Goal: Transaction & Acquisition: Purchase product/service

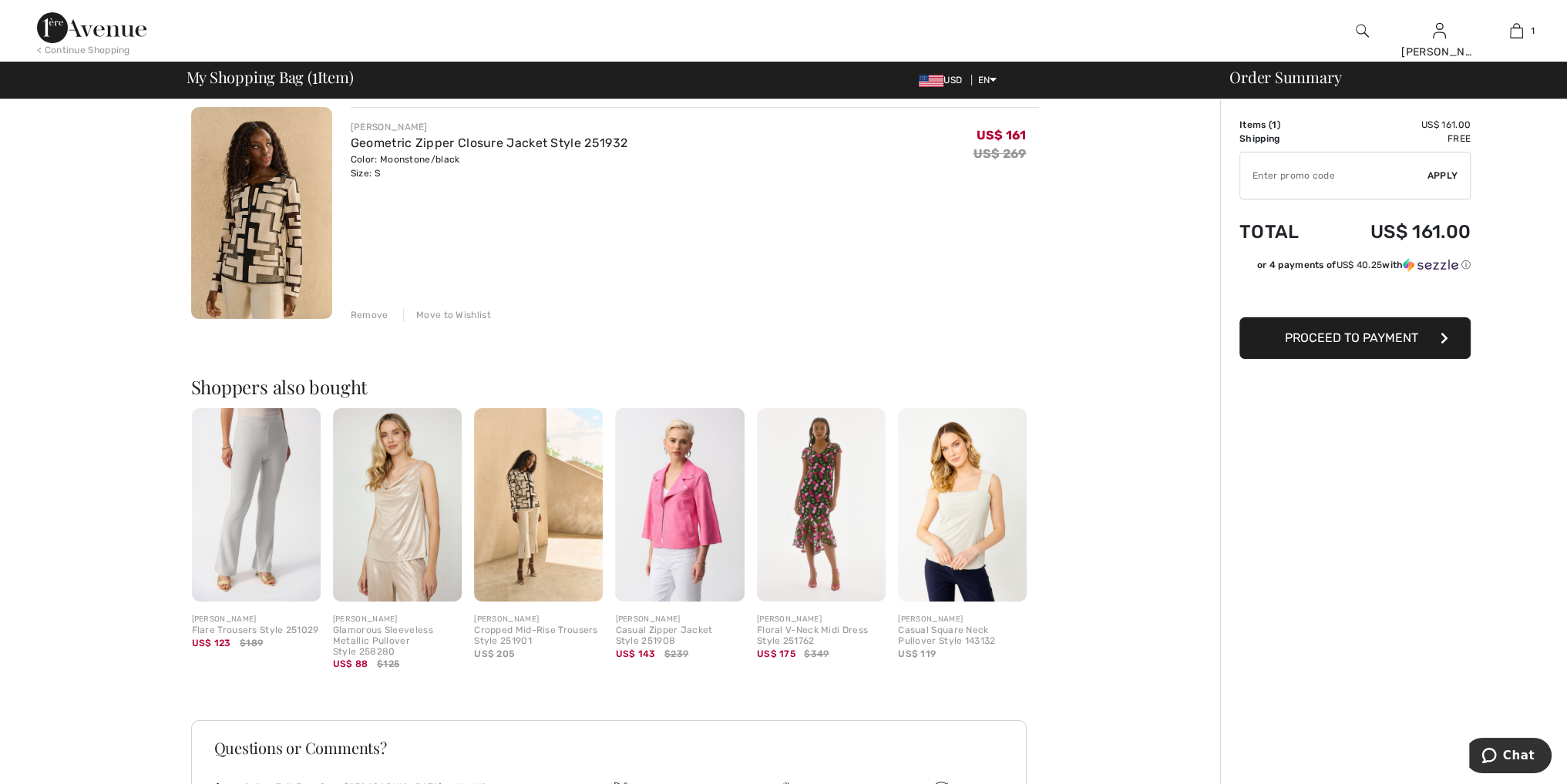
scroll to position [154, 0]
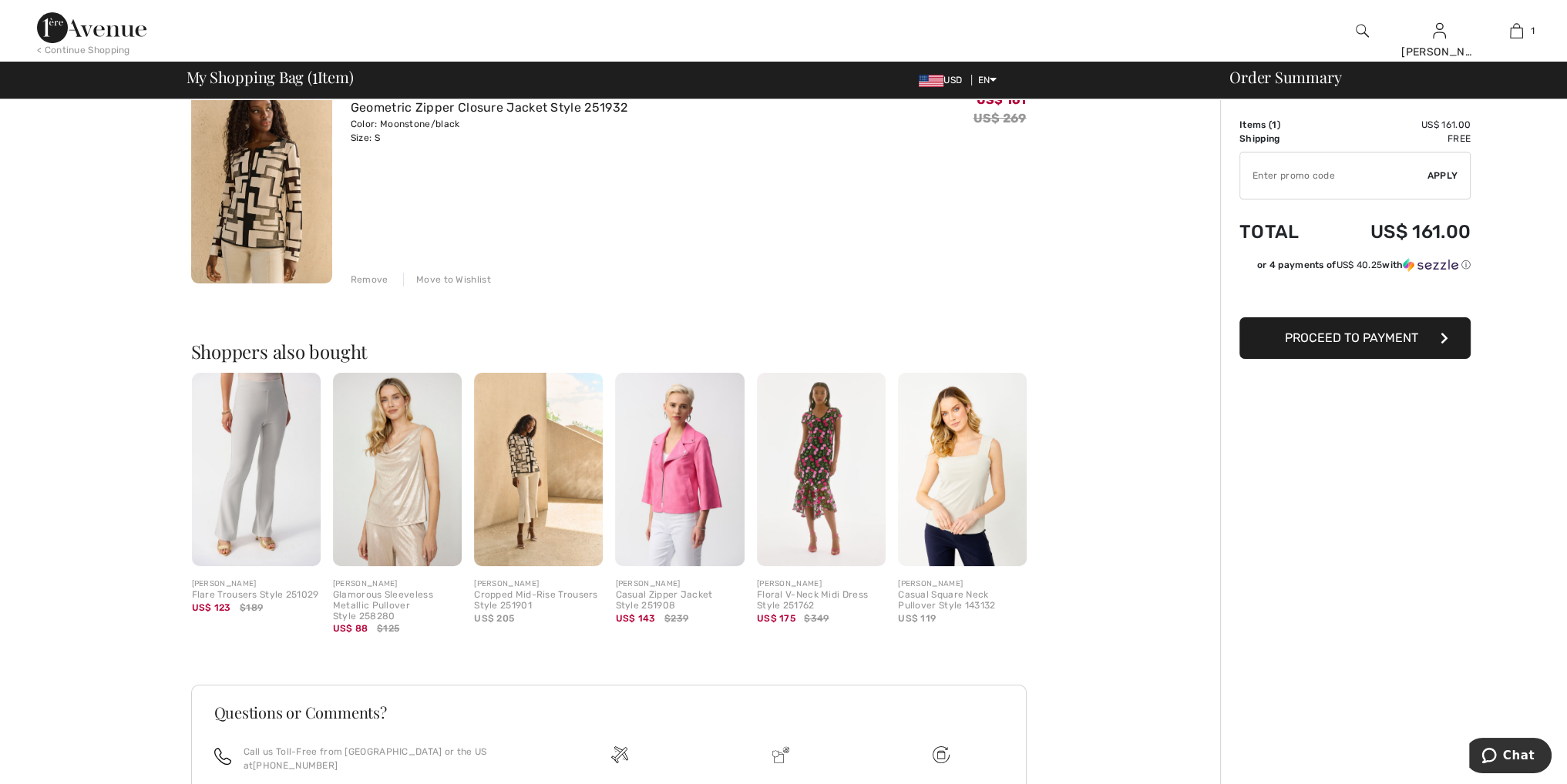
click at [690, 509] on img at bounding box center [679, 469] width 129 height 194
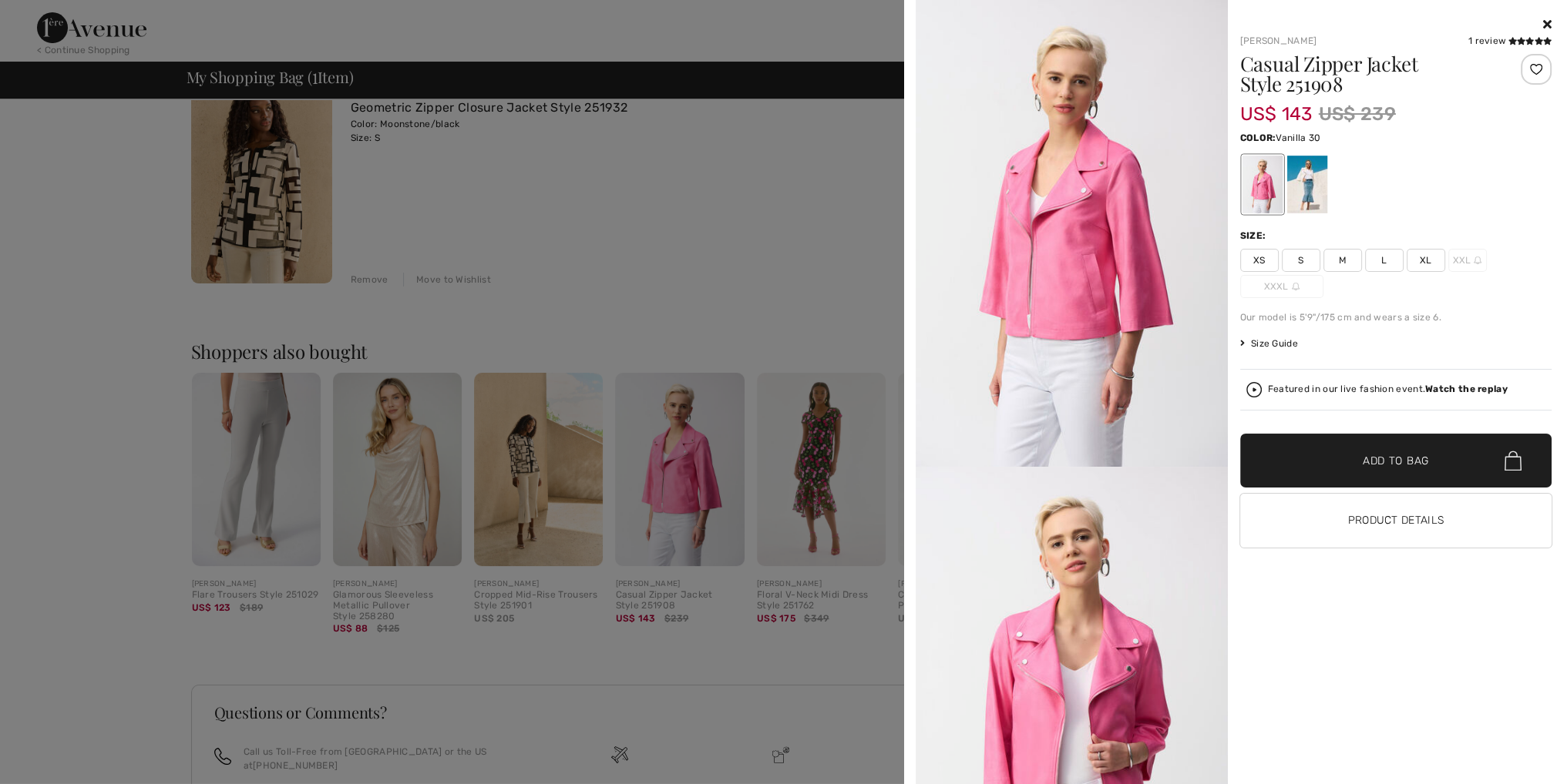
click at [1309, 176] on div at bounding box center [1306, 184] width 40 height 58
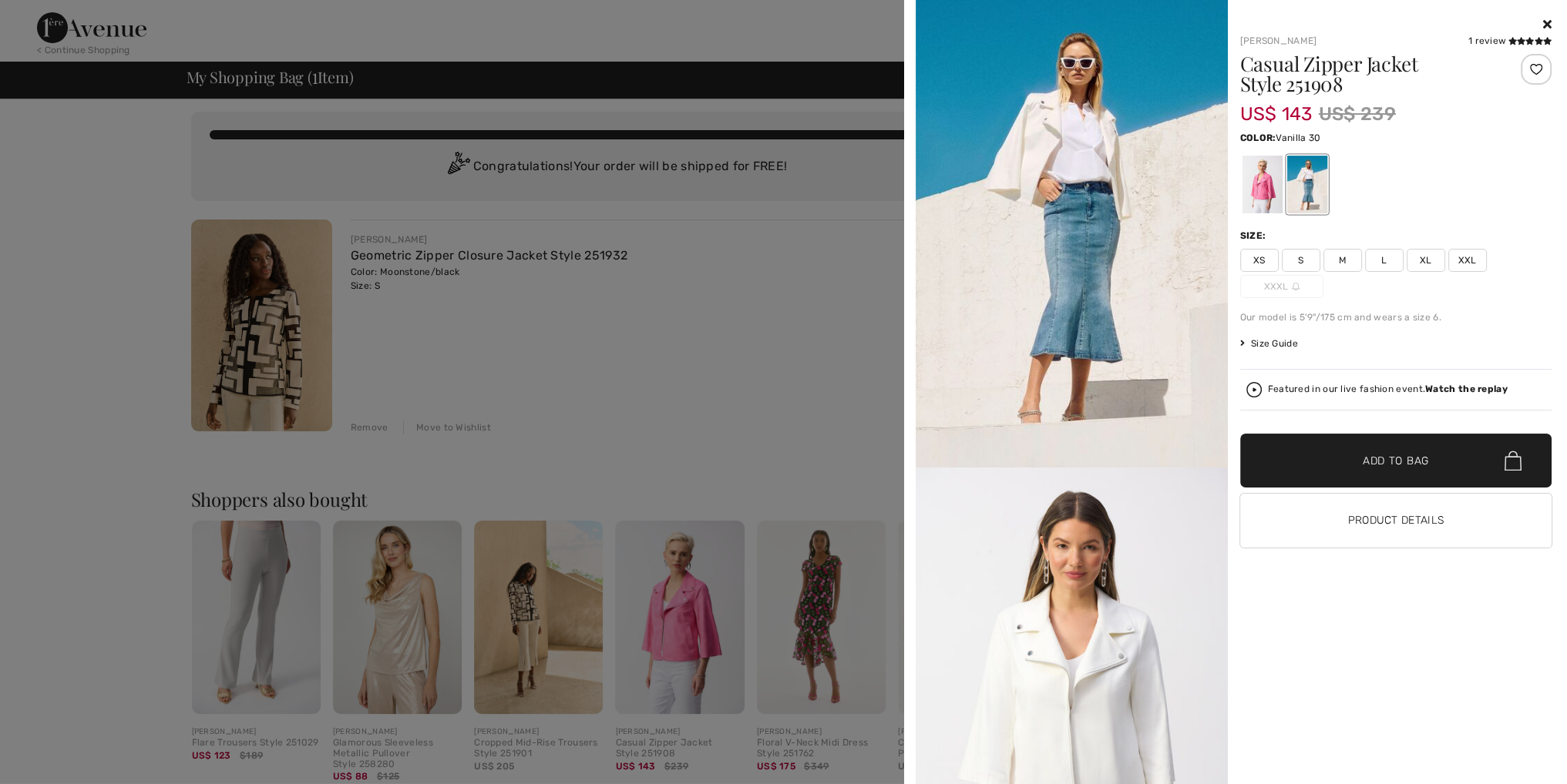
scroll to position [0, 0]
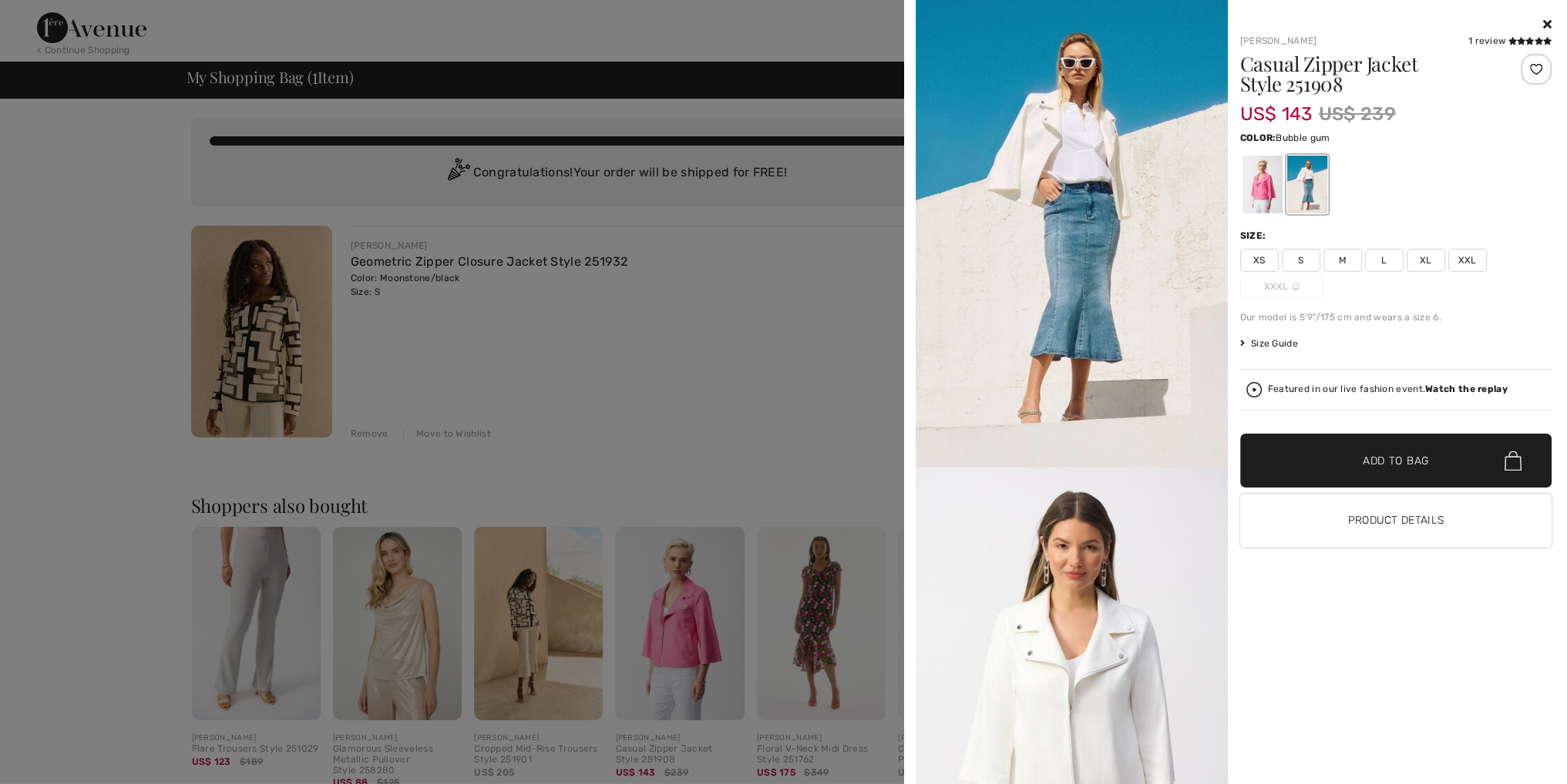
click at [1265, 188] on div at bounding box center [1261, 184] width 40 height 58
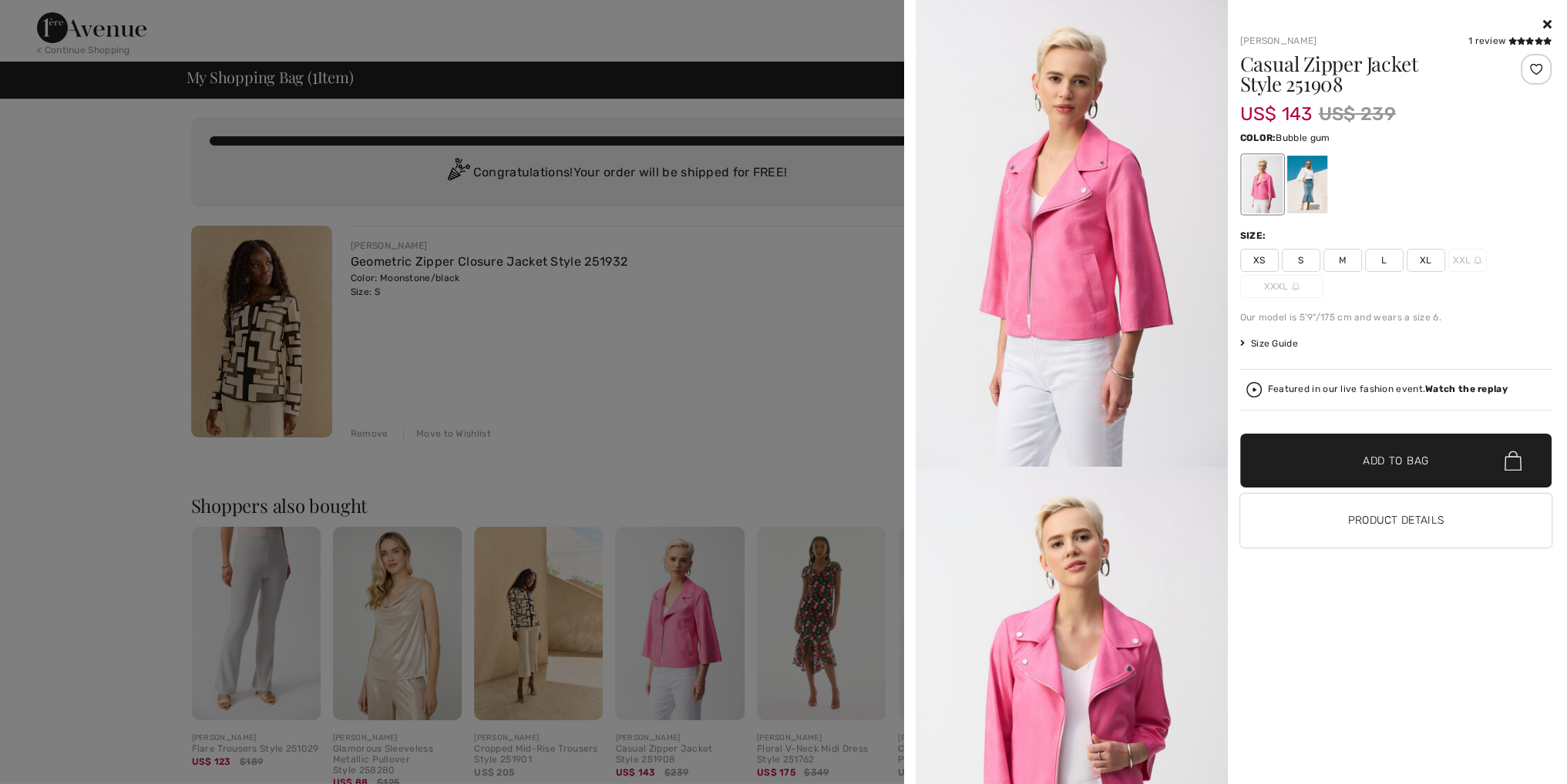
click at [1549, 20] on icon at bounding box center [1547, 23] width 8 height 12
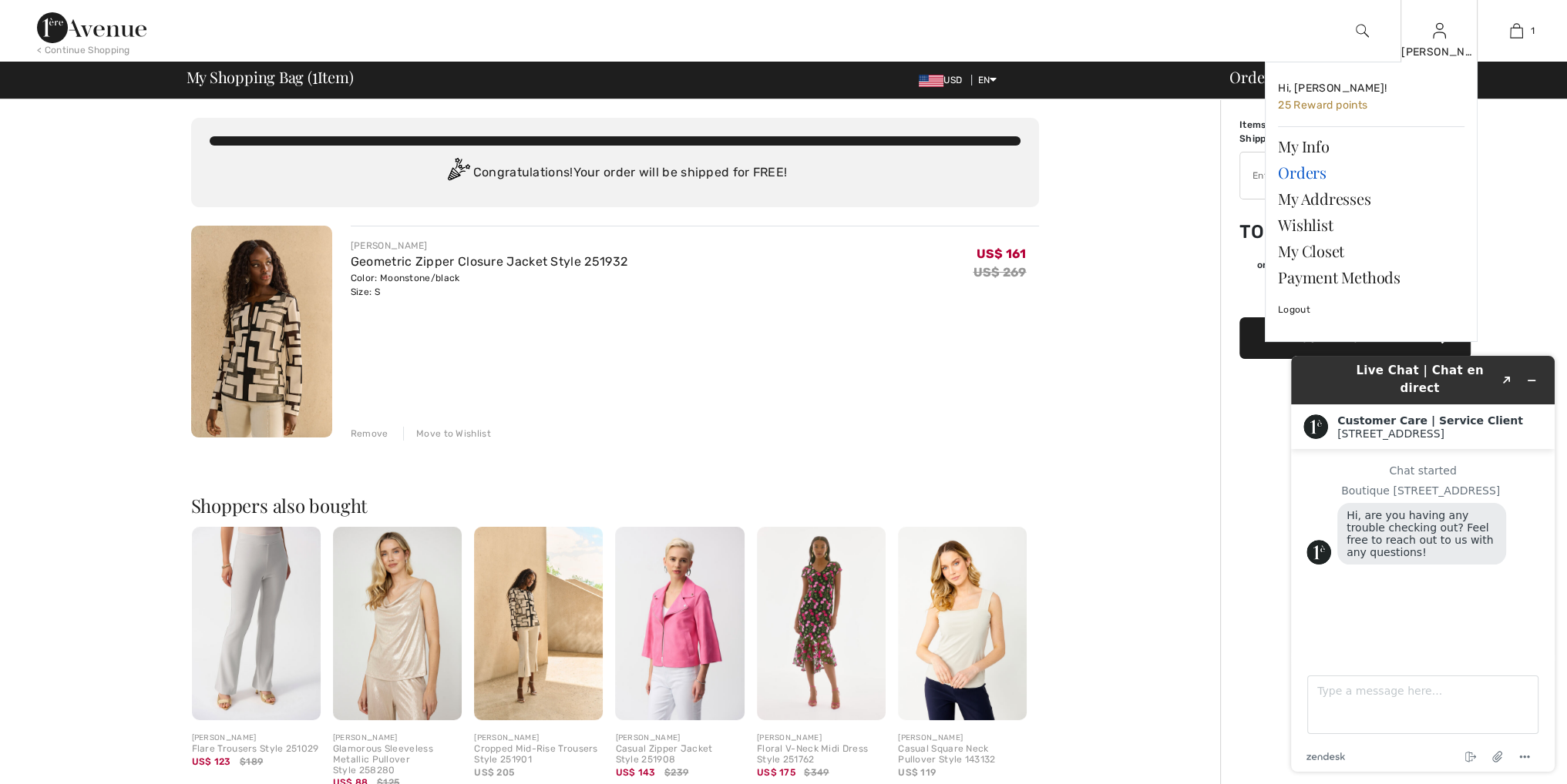
click at [1314, 169] on link "Orders" at bounding box center [1371, 173] width 186 height 27
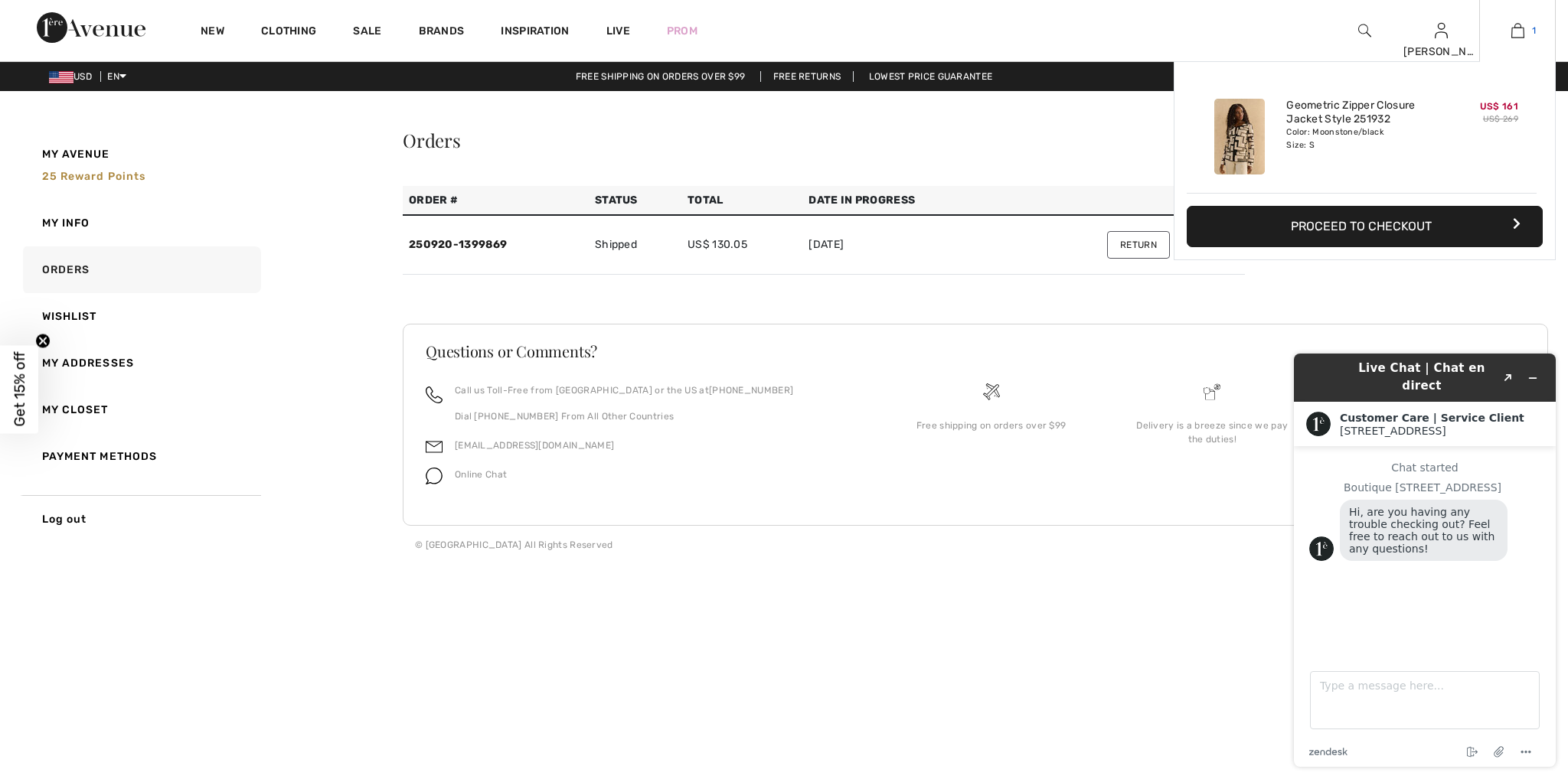
click at [1519, 28] on img at bounding box center [1518, 31] width 13 height 18
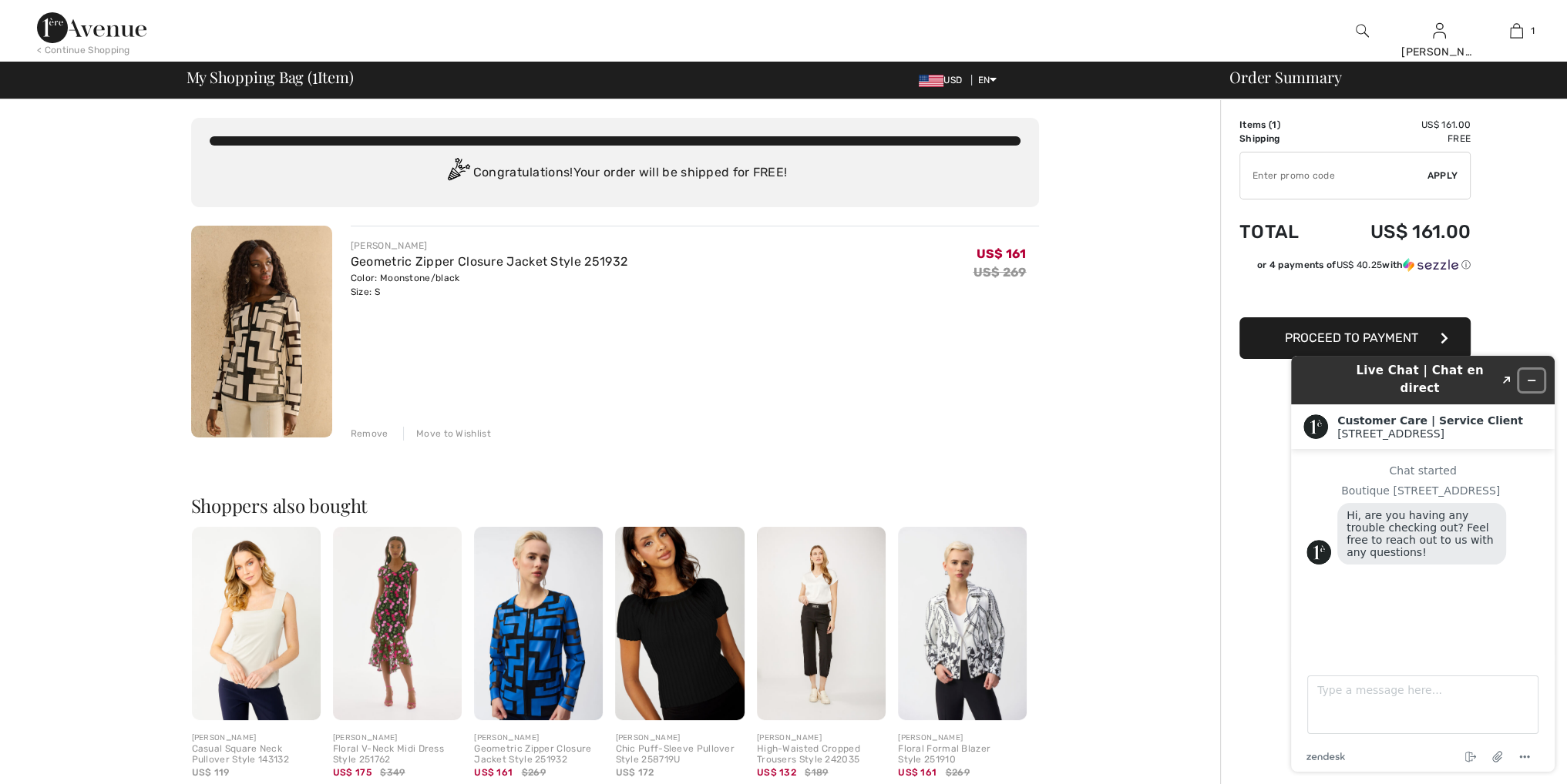
click at [1526, 375] on icon "Minimize widget" at bounding box center [1530, 380] width 11 height 11
